Goal: Information Seeking & Learning: Find specific fact

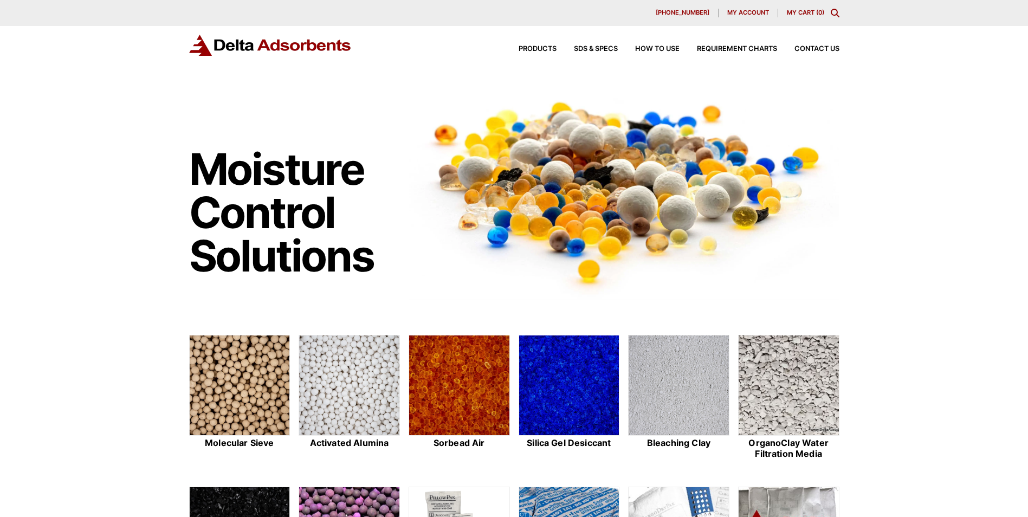
click at [843, 15] on div "[PHONE_NUMBER] My account My Cart ( 0 )" at bounding box center [514, 13] width 1028 height 26
click at [837, 12] on icon "Toggle Modal Content" at bounding box center [835, 13] width 9 height 9
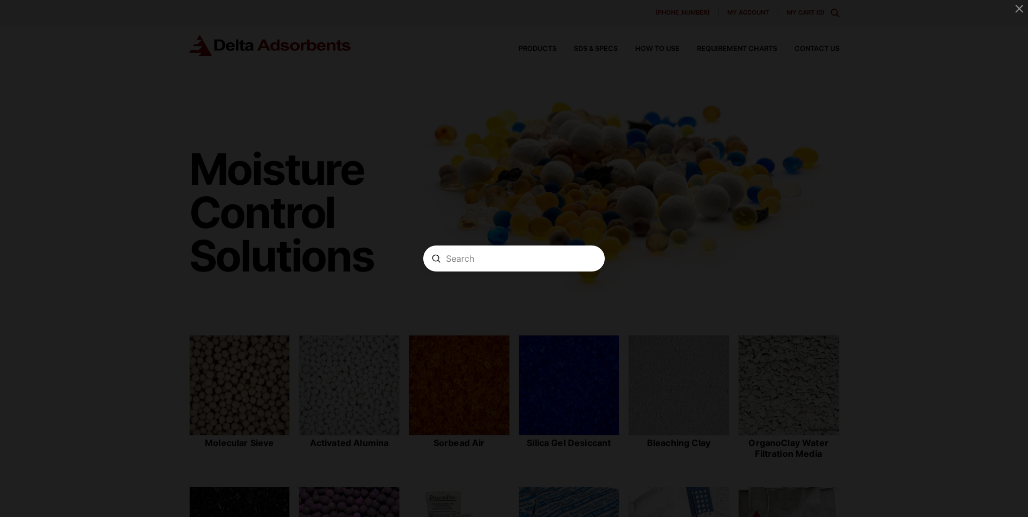
paste input "MSRG-11"
type input "MSRG-11"
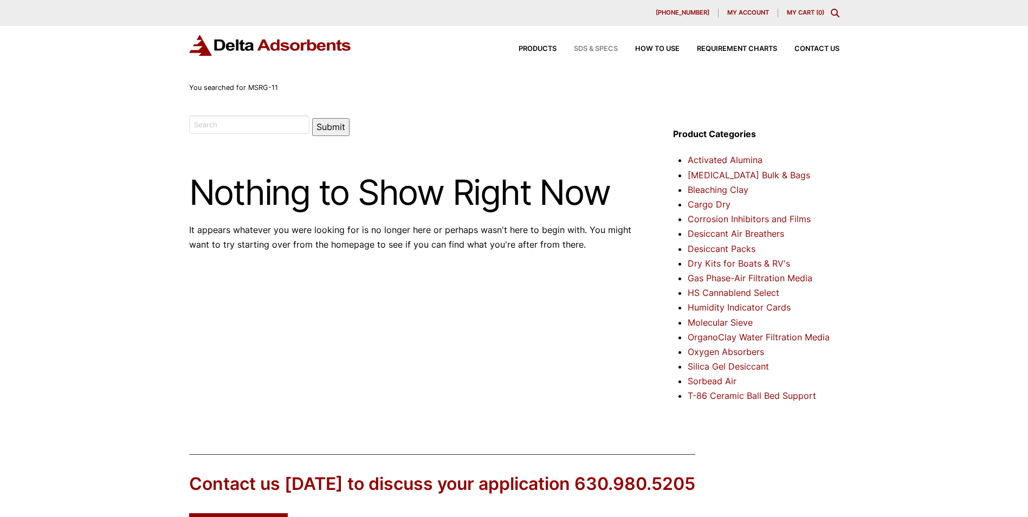
click at [588, 47] on span "SDS & SPECS" at bounding box center [596, 49] width 44 height 7
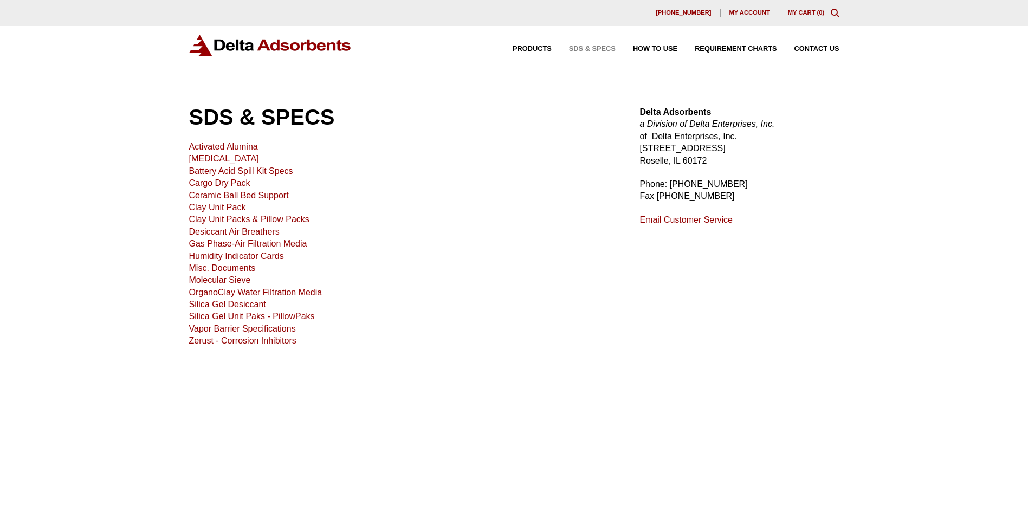
click at [604, 48] on span "SDS & SPECS" at bounding box center [592, 49] width 47 height 7
click at [839, 12] on icon "Toggle Modal Content" at bounding box center [835, 13] width 9 height 9
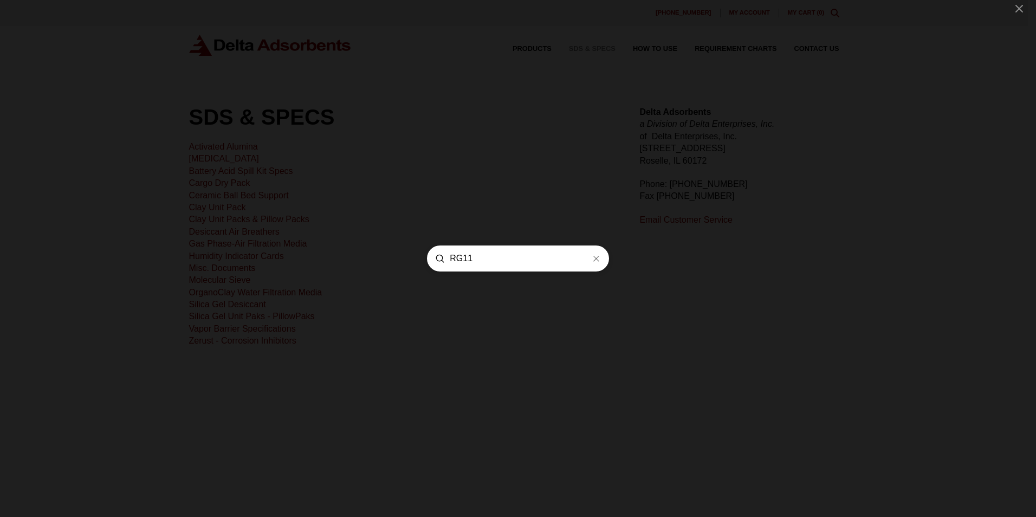
type input "RG11"
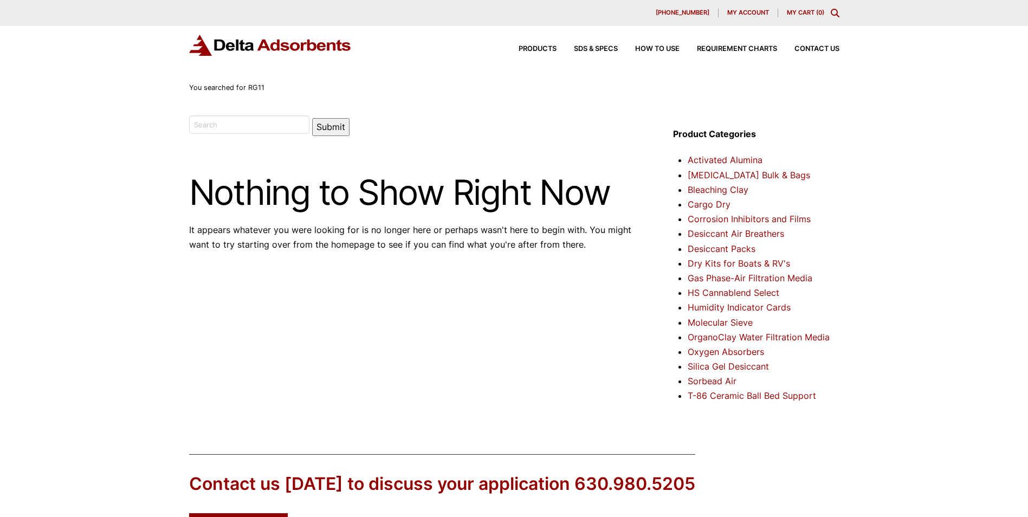
click at [603, 53] on div "Products SDS & SPECS How to Use Requirement Charts Contact Us" at bounding box center [670, 49] width 347 height 16
click at [603, 42] on div "Products SDS & SPECS How to Use Requirement Charts Contact Us" at bounding box center [670, 49] width 347 height 16
click at [595, 50] on span "SDS & SPECS" at bounding box center [596, 49] width 44 height 7
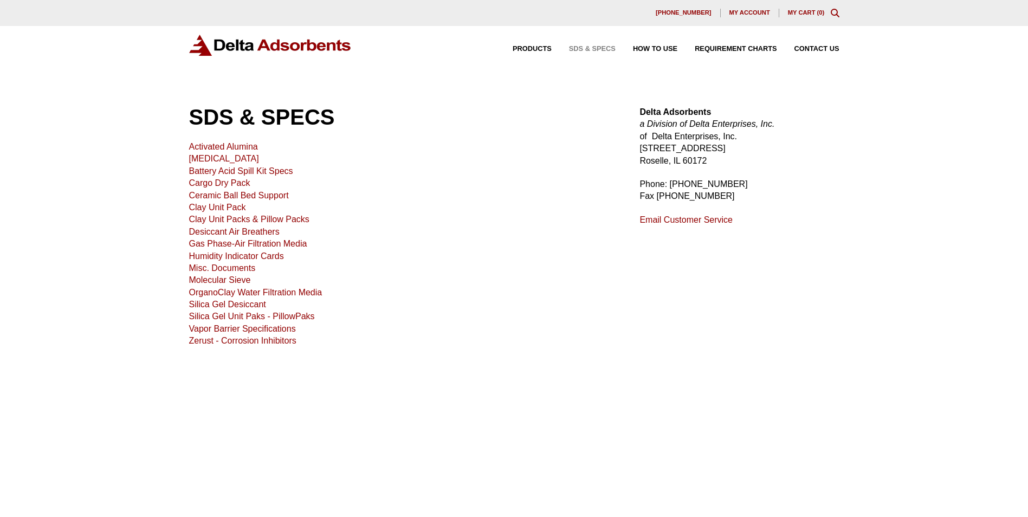
click at [229, 277] on link "Molecular Sieve" at bounding box center [220, 279] width 62 height 9
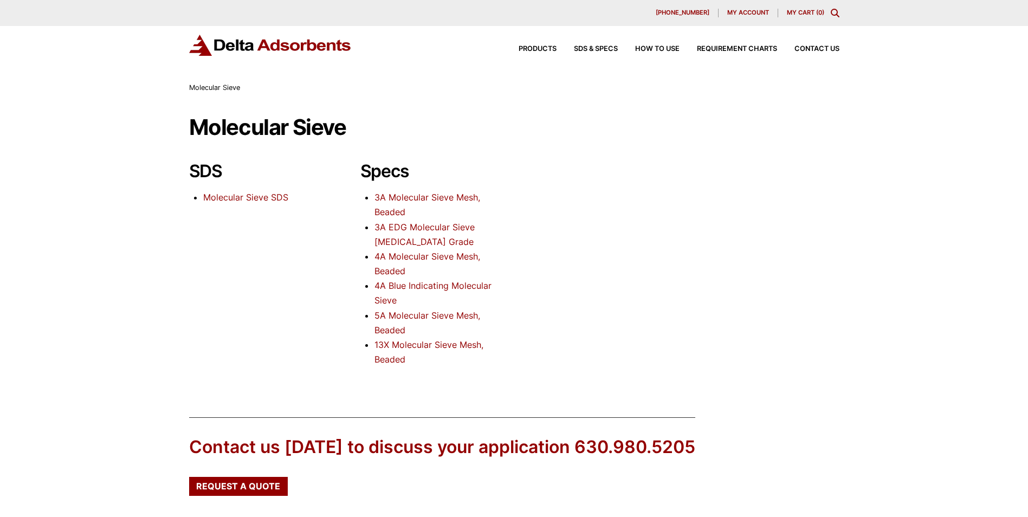
click at [263, 196] on link "Molecular Sieve SDS" at bounding box center [245, 197] width 85 height 11
click at [240, 202] on link "Molecular Sieve SDS" at bounding box center [245, 197] width 85 height 11
click at [423, 344] on link "13X Molecular Sieve Mesh, Beaded" at bounding box center [428, 351] width 109 height 25
click at [433, 197] on link "3A Molecular Sieve Mesh, Beaded" at bounding box center [427, 204] width 106 height 25
click at [446, 227] on link "3A EDG Molecular Sieve Ethanol Grade" at bounding box center [424, 234] width 100 height 25
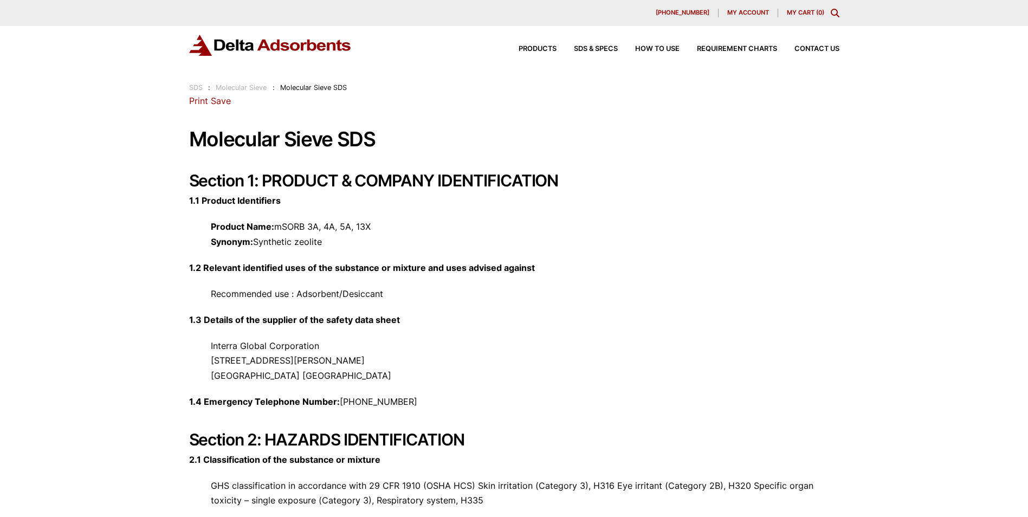
click at [533, 53] on div "Products SDS & SPECS How to Use Requirement Charts Contact Us" at bounding box center [670, 49] width 347 height 16
click at [531, 45] on div "Products SDS & SPECS How to Use Requirement Charts Contact Us" at bounding box center [670, 49] width 347 height 16
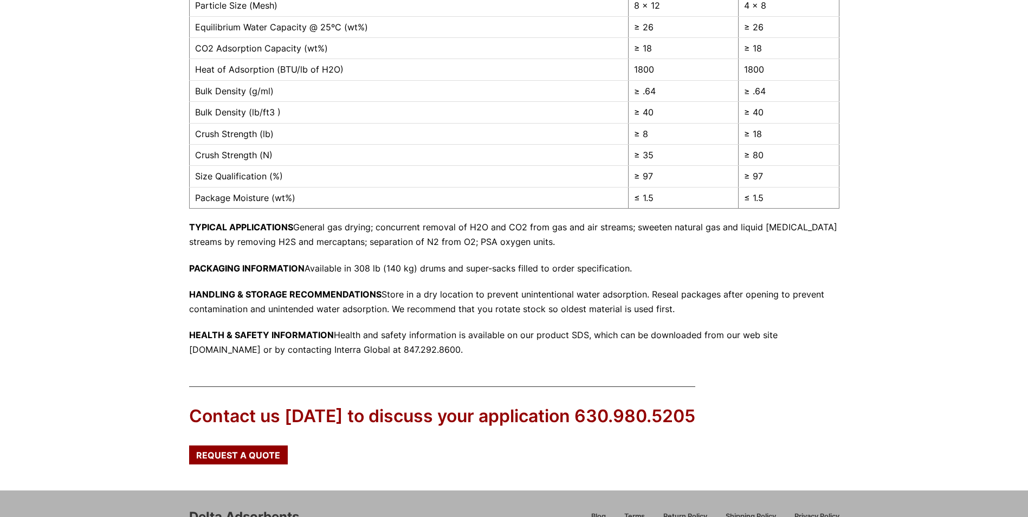
scroll to position [427, 0]
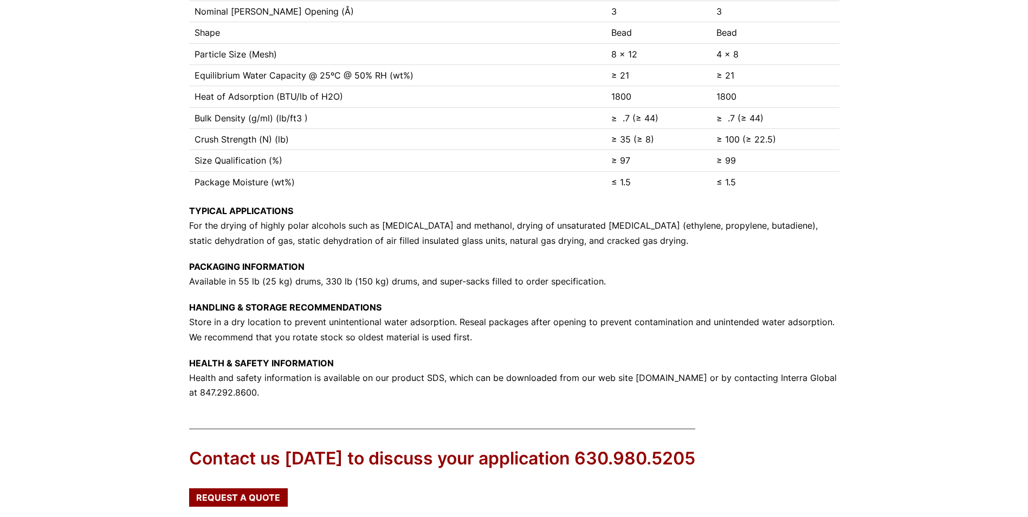
scroll to position [325, 0]
